Goal: Task Accomplishment & Management: Complete application form

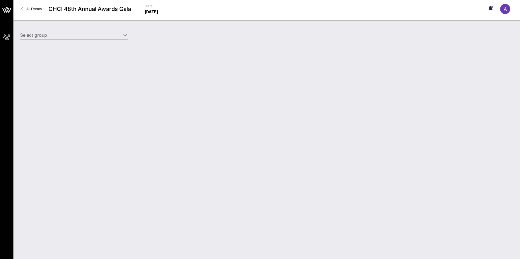
type input "ExxonMobil Corporation (ExxonMobil Corporation) [[PERSON_NAME], [PERSON_NAME][E…"
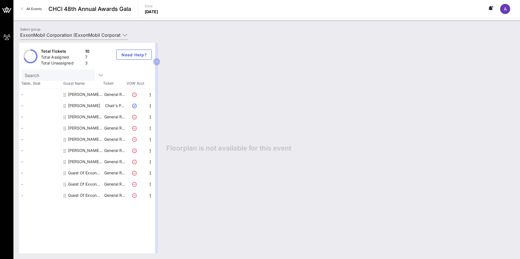
click at [91, 107] on div "[PERSON_NAME]" at bounding box center [84, 105] width 32 height 11
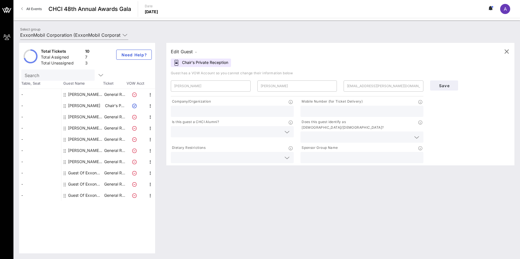
click at [90, 95] on div "[PERSON_NAME] Exxon Mobil Corporation" at bounding box center [85, 94] width 35 height 11
type input "[PERSON_NAME]"
type input "Exxon Mobil Corporation"
type input "[PERSON_NAME][EMAIL_ADDRESS][PERSON_NAME][DOMAIN_NAME]"
type input "Exxon Mobil Corporation"
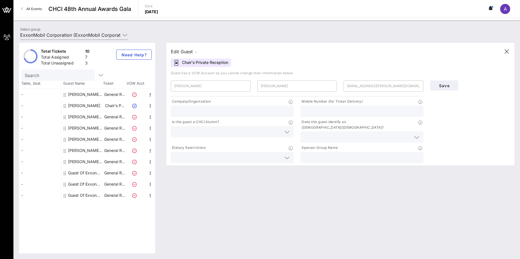
type input "[PHONE_NUMBER]"
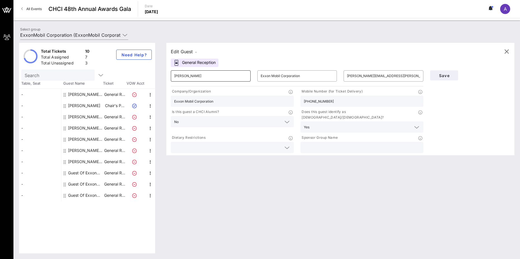
click at [232, 76] on input "[PERSON_NAME]" at bounding box center [210, 75] width 73 height 9
click at [190, 221] on div "Edit Guest - General Reception ​ [PERSON_NAME] ​ Exxon Mobil Corporation ​ [PER…" at bounding box center [337, 148] width 353 height 210
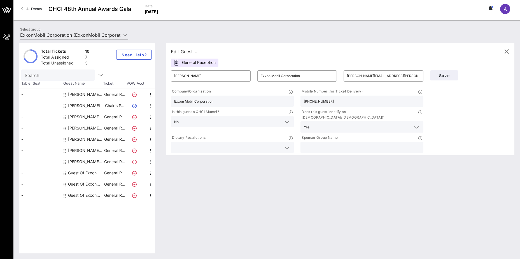
click at [92, 163] on div "[PERSON_NAME] Exxon Mobil Corporation" at bounding box center [85, 161] width 35 height 11
type input "[PERSON_NAME]"
type input "[PERSON_NAME][EMAIL_ADDRESS][DOMAIN_NAME]"
type input "[PHONE_NUMBER]"
click at [196, 78] on input "[PERSON_NAME]" at bounding box center [210, 75] width 73 height 9
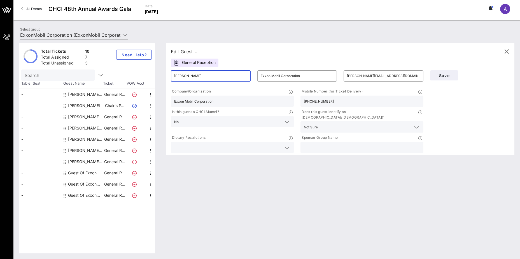
click at [196, 78] on input "[PERSON_NAME]" at bounding box center [210, 75] width 73 height 9
click at [200, 165] on div "Edit Guest - General Reception ​ ​ Exxon Mobil Corporation ​ [PERSON_NAME][EMAI…" at bounding box center [337, 148] width 353 height 210
click at [271, 75] on input "Exxon Mobil Corporation" at bounding box center [297, 75] width 73 height 9
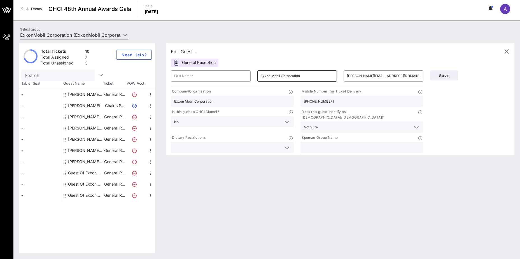
click at [271, 75] on input "Exxon Mobil Corporation" at bounding box center [297, 75] width 73 height 9
click at [201, 79] on input "text" at bounding box center [210, 75] width 73 height 9
type input "[PERSON_NAME]"
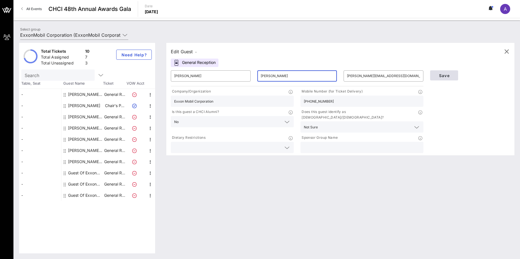
type input "[PERSON_NAME]"
click at [450, 78] on span "Save" at bounding box center [443, 75] width 19 height 5
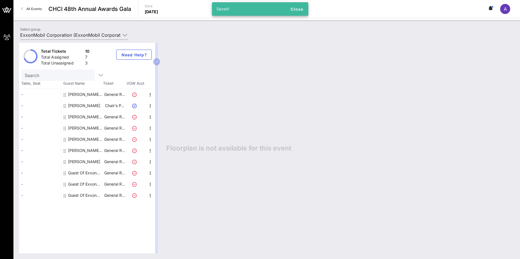
click at [85, 96] on div "[PERSON_NAME] Exxon Mobil Corporation" at bounding box center [85, 94] width 35 height 11
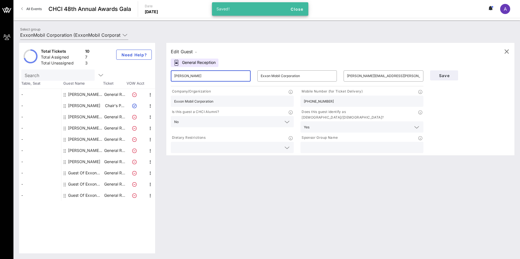
click at [201, 79] on input "[PERSON_NAME]" at bounding box center [210, 75] width 73 height 9
click at [201, 78] on input "[PERSON_NAME]" at bounding box center [210, 75] width 73 height 9
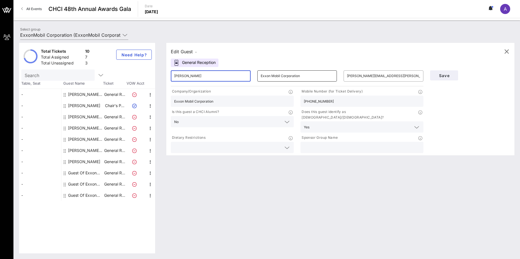
type input "[PERSON_NAME]"
click at [298, 76] on input "Exxon Mobil Corporation" at bounding box center [297, 75] width 73 height 9
paste input "[PERSON_NAME]"
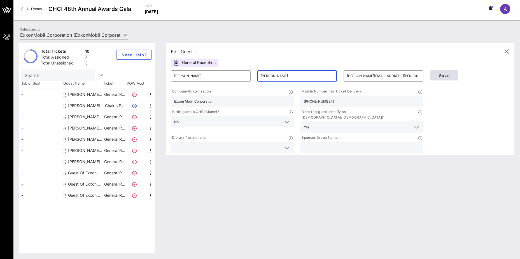
type input "[PERSON_NAME]"
click at [445, 75] on span "Save" at bounding box center [443, 75] width 19 height 5
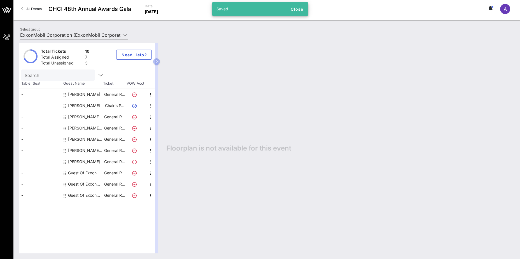
click at [88, 107] on div "[PERSON_NAME]" at bounding box center [84, 105] width 32 height 11
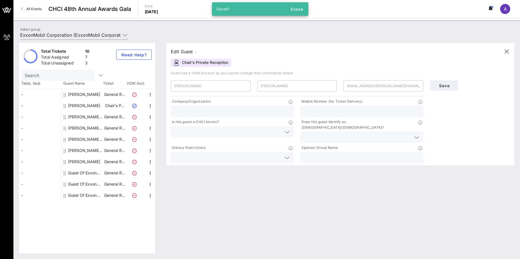
click at [88, 118] on div "[PERSON_NAME] Exxon Mobil Corporation" at bounding box center [85, 116] width 35 height 11
type input "[PERSON_NAME]"
type input "Exxon Mobil Corporation"
type input "[PERSON_NAME][EMAIL_ADDRESS][DOMAIN_NAME]"
type input "Exxon Mobil Corporation"
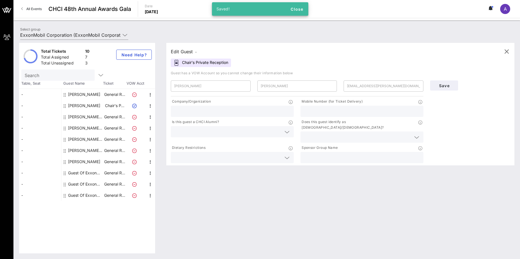
type input "[PHONE_NUMBER]"
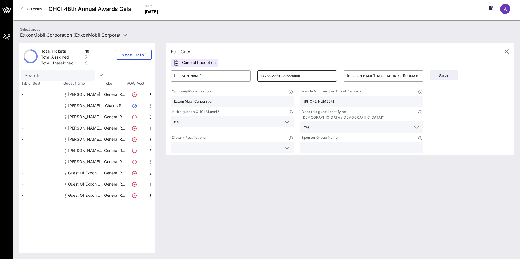
click at [320, 76] on input "Exxon Mobil Corporation" at bounding box center [297, 75] width 73 height 9
click at [191, 76] on input "[PERSON_NAME]" at bounding box center [210, 75] width 73 height 9
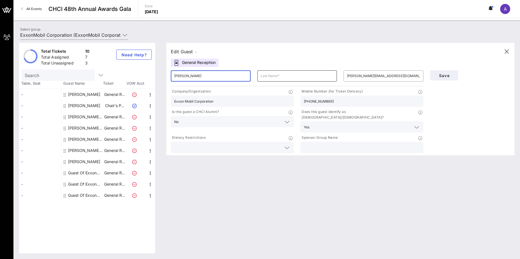
type input "[PERSON_NAME]"
click at [269, 78] on input "text" at bounding box center [297, 75] width 73 height 9
paste input "Sistiva"
type input "Sistiva"
click at [454, 76] on button "Save" at bounding box center [444, 75] width 28 height 10
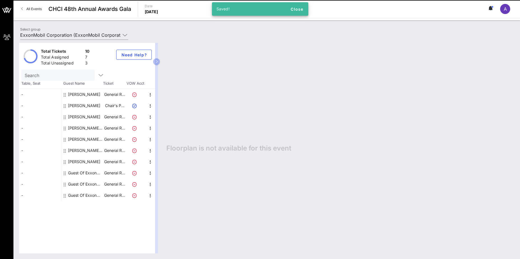
click at [90, 126] on div "[PERSON_NAME] Exxon Mobil Corporation" at bounding box center [85, 127] width 35 height 11
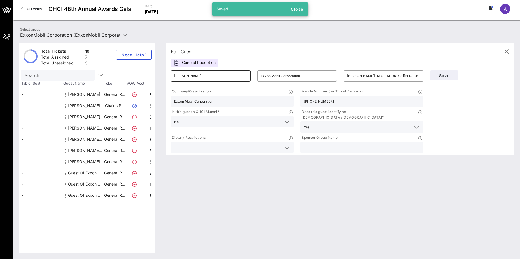
click at [217, 73] on input "[PERSON_NAME]" at bounding box center [210, 75] width 73 height 9
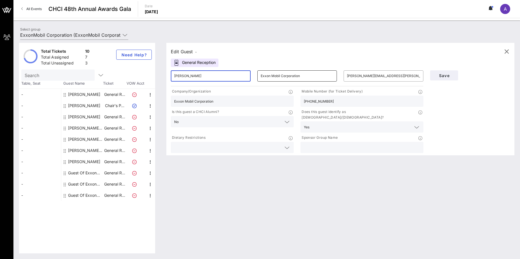
type input "[PERSON_NAME]"
click at [285, 73] on input "Exxon Mobil Corporation" at bounding box center [297, 75] width 73 height 9
paste input "[PERSON_NAME]"
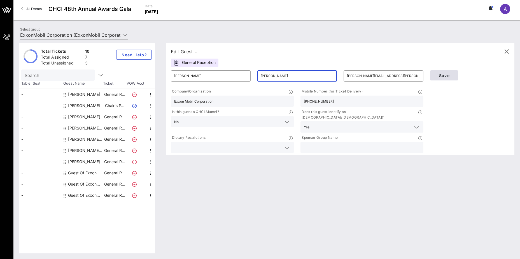
type input "[PERSON_NAME]"
click at [445, 74] on span "Save" at bounding box center [443, 75] width 19 height 5
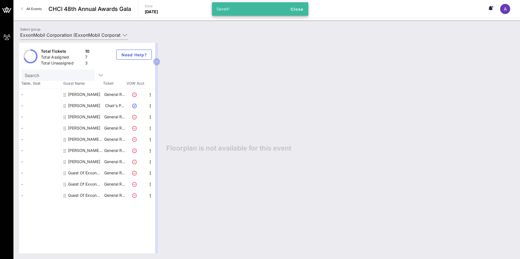
click at [88, 138] on div "[PERSON_NAME] Exxon Mobil Corporation" at bounding box center [85, 138] width 35 height 11
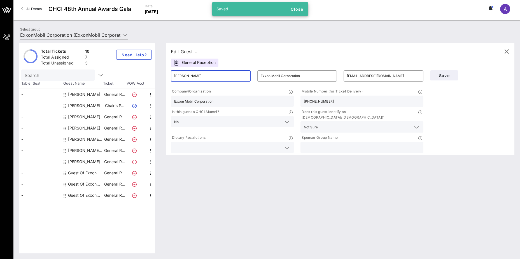
click at [208, 73] on input "[PERSON_NAME]" at bounding box center [210, 75] width 73 height 9
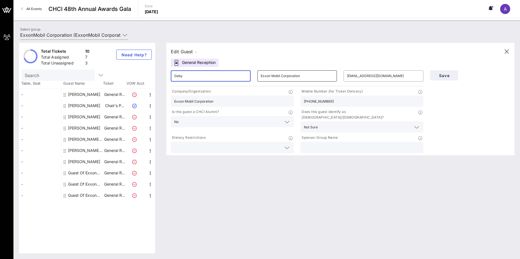
type input "Gaby"
click at [292, 75] on input "Exxon Mobil Corporation" at bounding box center [297, 75] width 73 height 9
type input "[PERSON_NAME]"
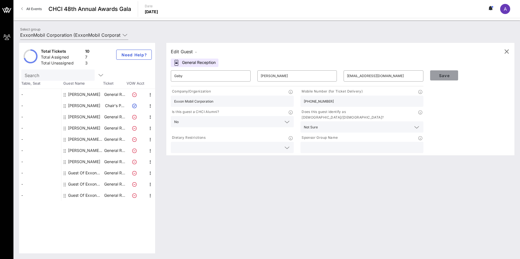
click at [443, 75] on span "Save" at bounding box center [443, 75] width 19 height 5
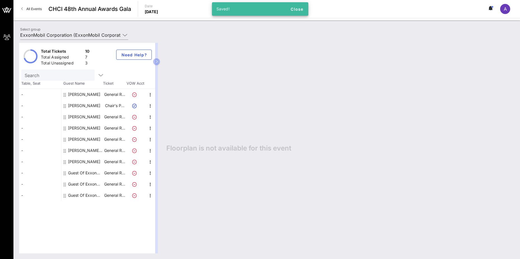
click at [90, 152] on div "[PERSON_NAME] Exxon Mobil Corporation" at bounding box center [85, 150] width 35 height 11
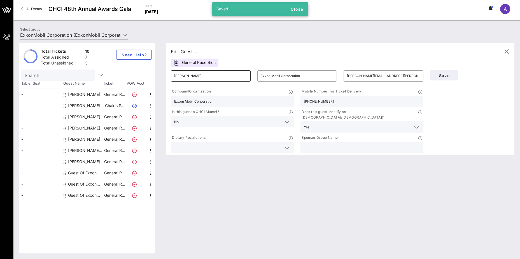
click at [214, 78] on input "[PERSON_NAME]" at bounding box center [210, 75] width 73 height 9
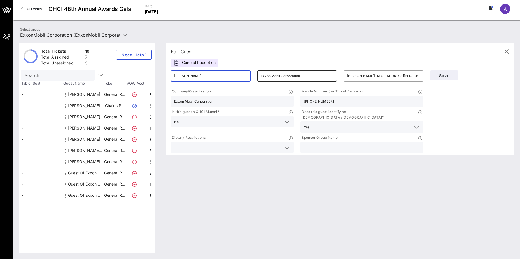
type input "[PERSON_NAME]"
click at [271, 76] on input "Exxon Mobil Corporation" at bounding box center [297, 75] width 73 height 9
paste input "[PERSON_NAME]"
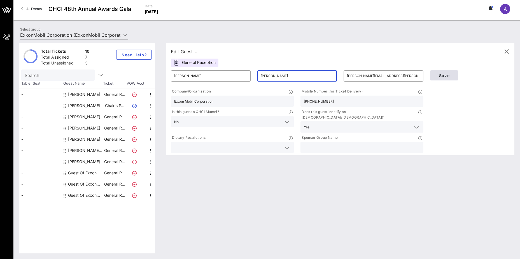
type input "[PERSON_NAME]"
click at [440, 74] on span "Save" at bounding box center [443, 75] width 19 height 5
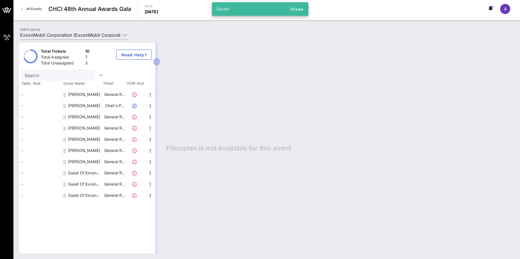
click at [89, 161] on div "[PERSON_NAME]" at bounding box center [84, 161] width 32 height 11
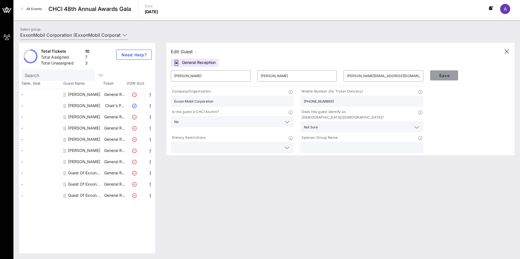
click at [445, 72] on button "Save" at bounding box center [444, 75] width 28 height 10
